Goal: Information Seeking & Learning: Understand process/instructions

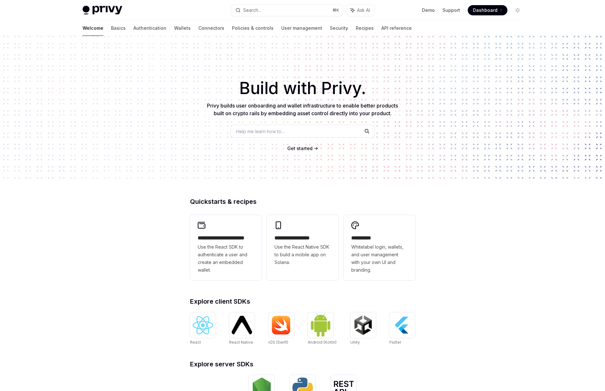
drag, startPoint x: 237, startPoint y: 105, endPoint x: 305, endPoint y: 107, distance: 68.5
click at [305, 107] on span "Privy builds user onboarding and wallet infrastructure to enable better product…" at bounding box center [302, 109] width 191 height 14
drag, startPoint x: 320, startPoint y: 110, endPoint x: 301, endPoint y: 128, distance: 25.6
click at [320, 110] on span "Privy builds user onboarding and wallet infrastructure to enable better product…" at bounding box center [302, 109] width 191 height 14
click at [292, 135] on div "Help me learn how to…" at bounding box center [303, 131] width 144 height 13
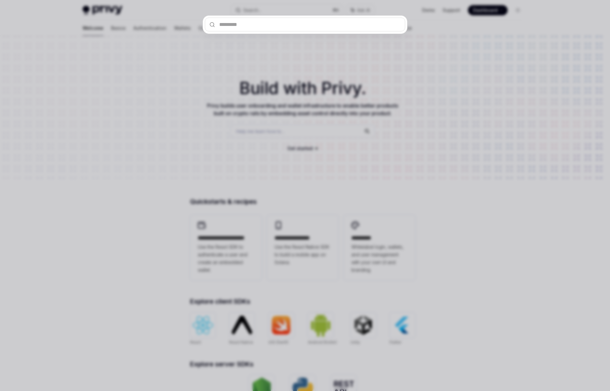
click at [290, 84] on div at bounding box center [305, 195] width 610 height 391
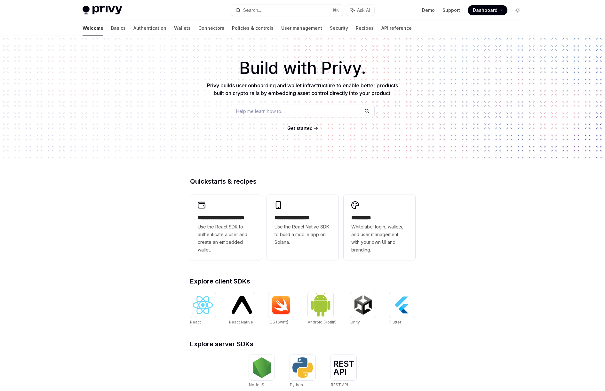
scroll to position [115, 0]
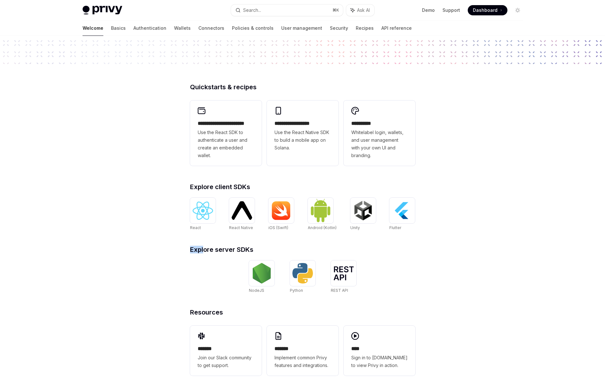
drag, startPoint x: 203, startPoint y: 247, endPoint x: 260, endPoint y: 245, distance: 56.3
click at [257, 246] on div "**********" at bounding box center [303, 237] width 246 height 307
drag, startPoint x: 260, startPoint y: 245, endPoint x: 263, endPoint y: 252, distance: 7.9
click at [263, 252] on div "**********" at bounding box center [303, 237] width 246 height 307
drag, startPoint x: 265, startPoint y: 251, endPoint x: 205, endPoint y: 250, distance: 59.5
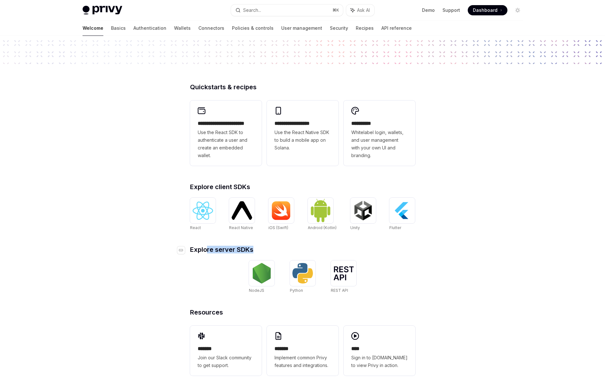
click at [205, 250] on h2 "​ Explore server SDKs" at bounding box center [302, 249] width 225 height 6
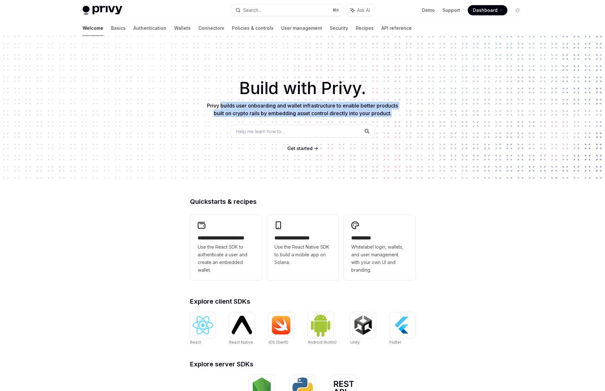
drag, startPoint x: 219, startPoint y: 103, endPoint x: 395, endPoint y: 113, distance: 175.9
click at [395, 113] on p "Privy builds user onboarding and wallet infrastructure to enable better product…" at bounding box center [302, 109] width 194 height 15
click at [397, 112] on p "Privy builds user onboarding and wallet infrastructure to enable better product…" at bounding box center [302, 109] width 194 height 15
drag, startPoint x: 392, startPoint y: 112, endPoint x: 274, endPoint y: 107, distance: 117.8
click at [274, 107] on p "Privy builds user onboarding and wallet infrastructure to enable better product…" at bounding box center [302, 109] width 194 height 15
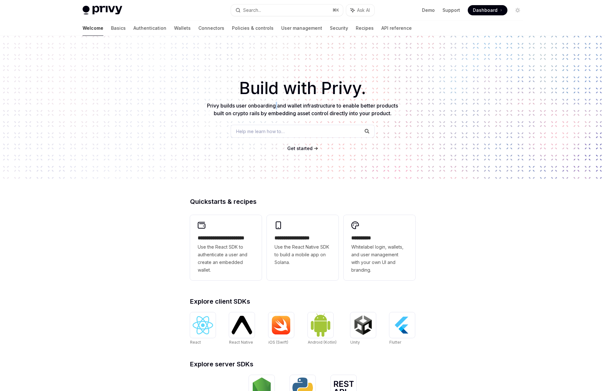
drag, startPoint x: 274, startPoint y: 107, endPoint x: 273, endPoint y: 129, distance: 21.8
click at [274, 107] on span "Privy builds user onboarding and wallet infrastructure to enable better product…" at bounding box center [302, 109] width 191 height 14
click at [303, 150] on span "Get started" at bounding box center [299, 148] width 25 height 5
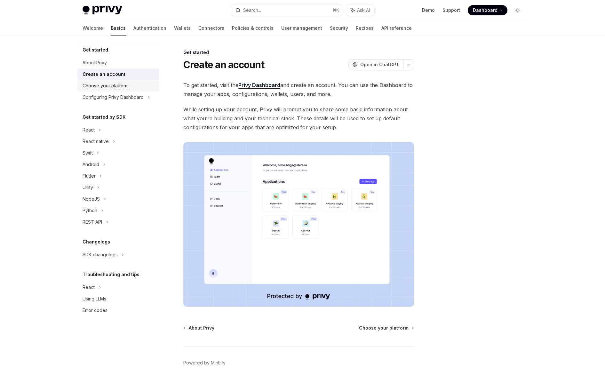
click at [138, 89] on div "Choose your platform" at bounding box center [119, 86] width 73 height 8
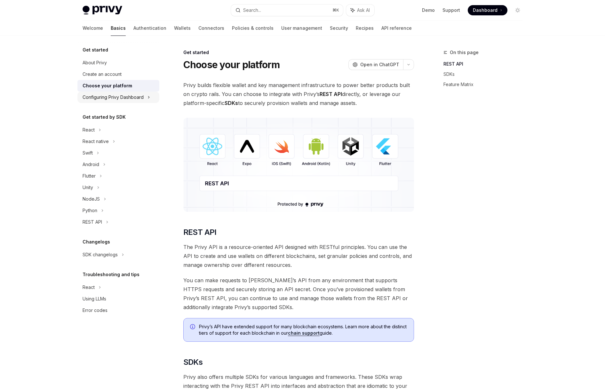
click at [134, 96] on div "Configuring Privy Dashboard" at bounding box center [113, 97] width 61 height 8
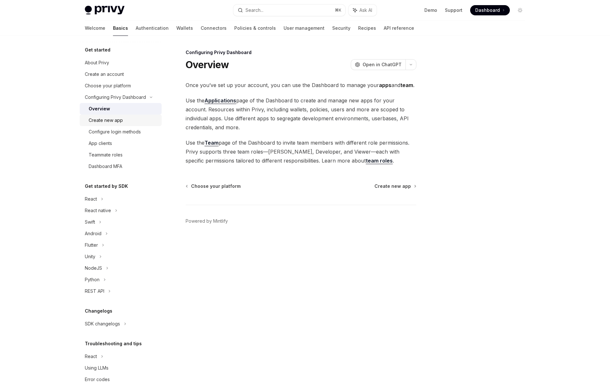
click at [127, 120] on div "Create new app" at bounding box center [123, 120] width 69 height 8
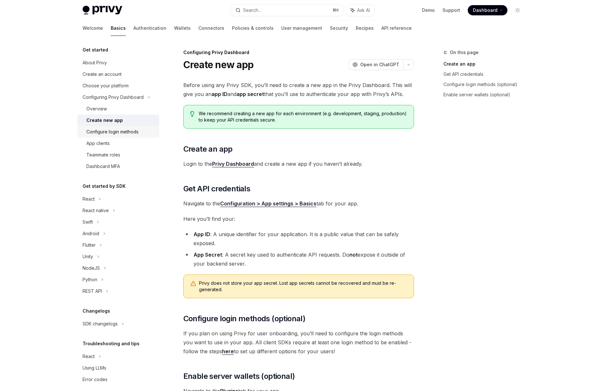
click at [129, 132] on div "Configure login methods" at bounding box center [112, 132] width 52 height 8
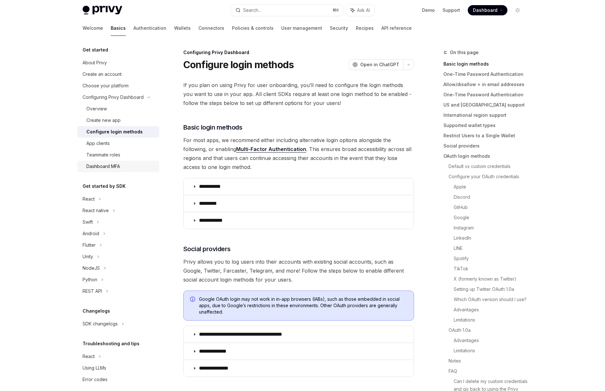
drag, startPoint x: 128, startPoint y: 142, endPoint x: 142, endPoint y: 161, distance: 23.5
click at [128, 142] on div "App clients" at bounding box center [120, 143] width 69 height 8
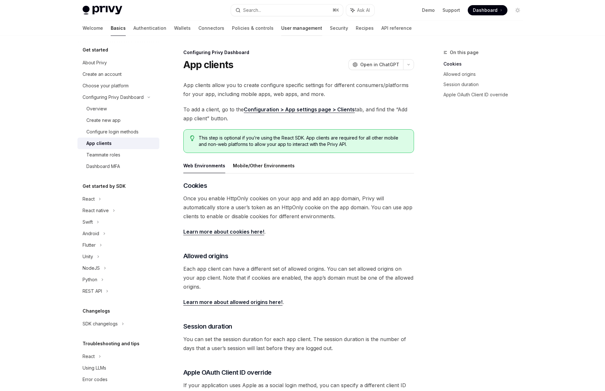
click at [281, 27] on link "User management" at bounding box center [301, 27] width 41 height 15
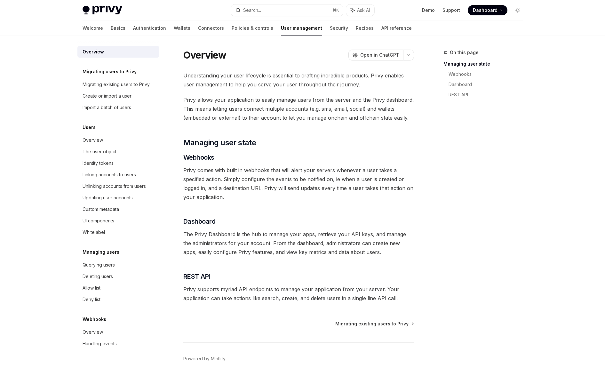
click at [290, 28] on div "Welcome Basics Authentication Wallets Connectors Policies & controls User manag…" at bounding box center [247, 27] width 329 height 15
click at [356, 28] on link "Recipes" at bounding box center [365, 27] width 18 height 15
type textarea "*"
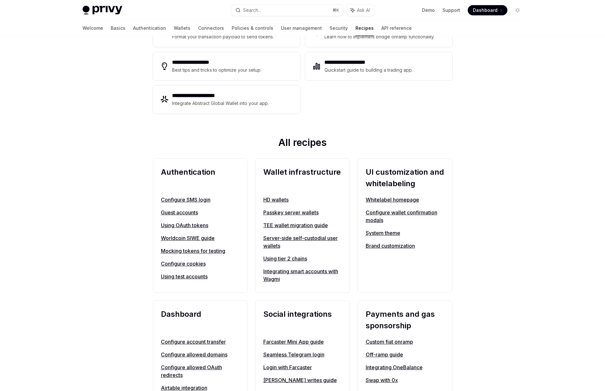
scroll to position [139, 0]
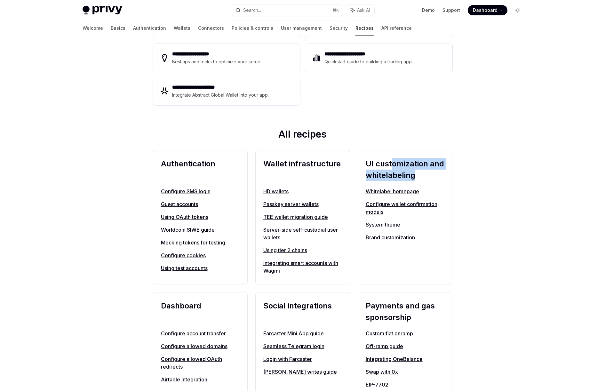
drag, startPoint x: 407, startPoint y: 172, endPoint x: 392, endPoint y: 165, distance: 16.2
click at [393, 165] on h2 "UI customization and whitelabeling" at bounding box center [405, 169] width 79 height 23
click at [392, 165] on h2 "UI customization and whitelabeling" at bounding box center [405, 169] width 79 height 23
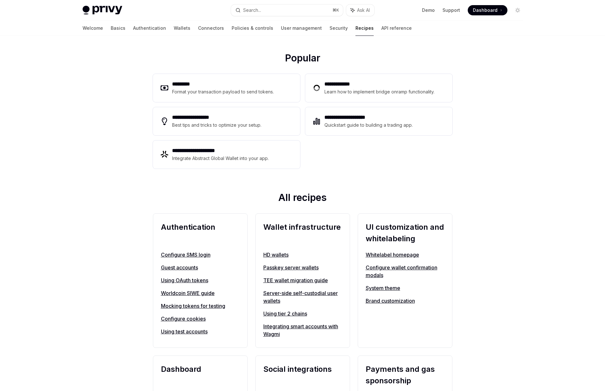
scroll to position [0, 0]
